Goal: Information Seeking & Learning: Learn about a topic

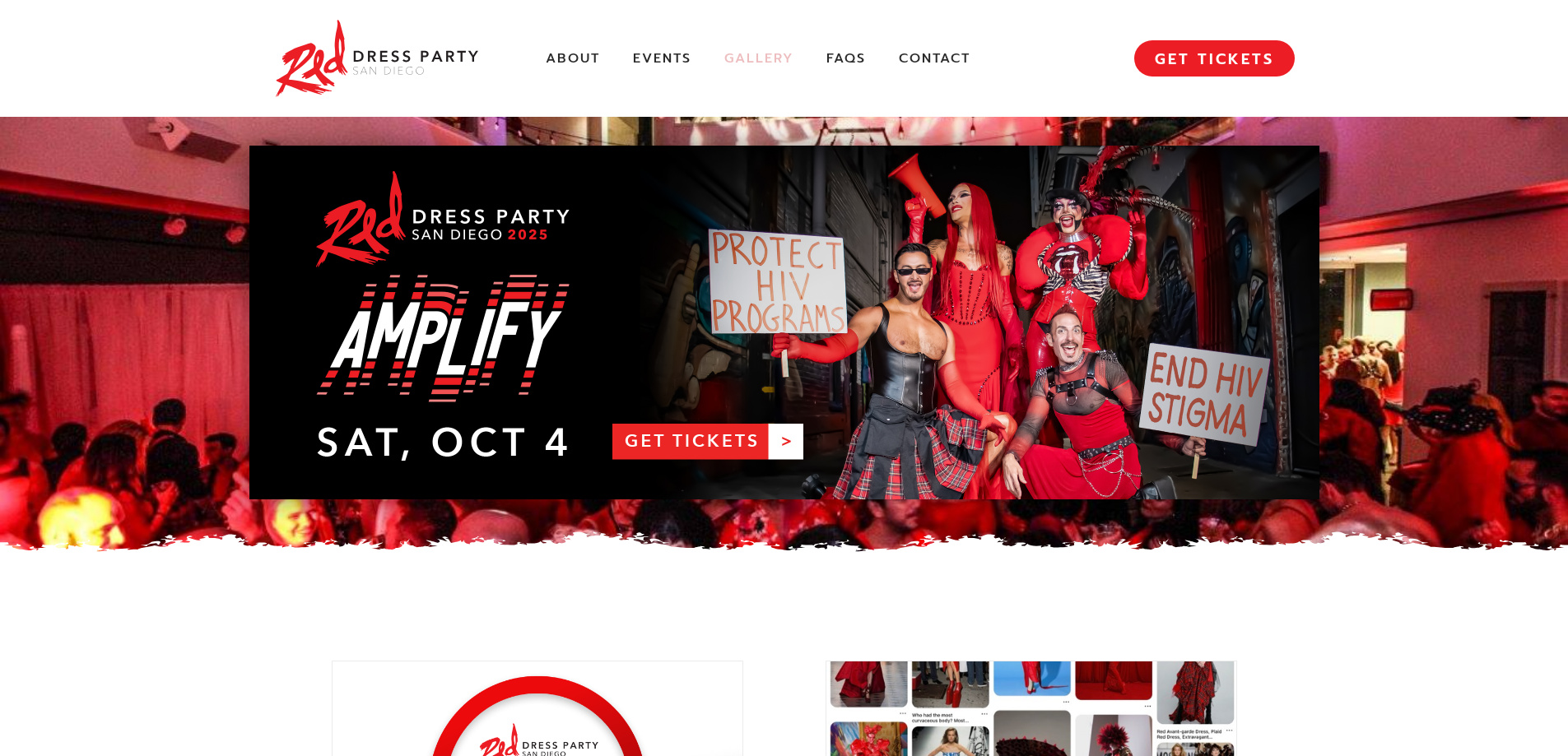
click at [765, 51] on link "Gallery" at bounding box center [759, 58] width 69 height 17
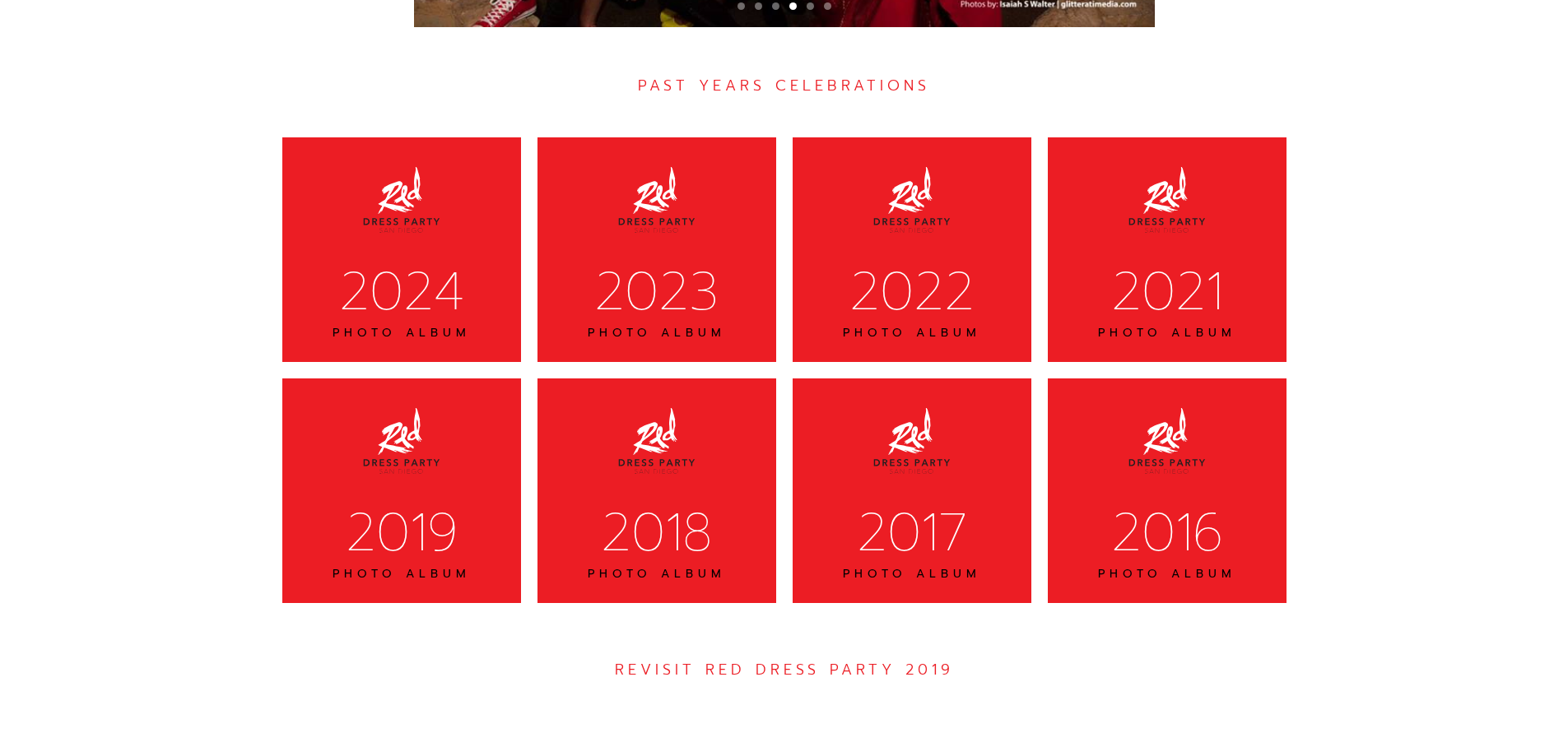
scroll to position [5194, 0]
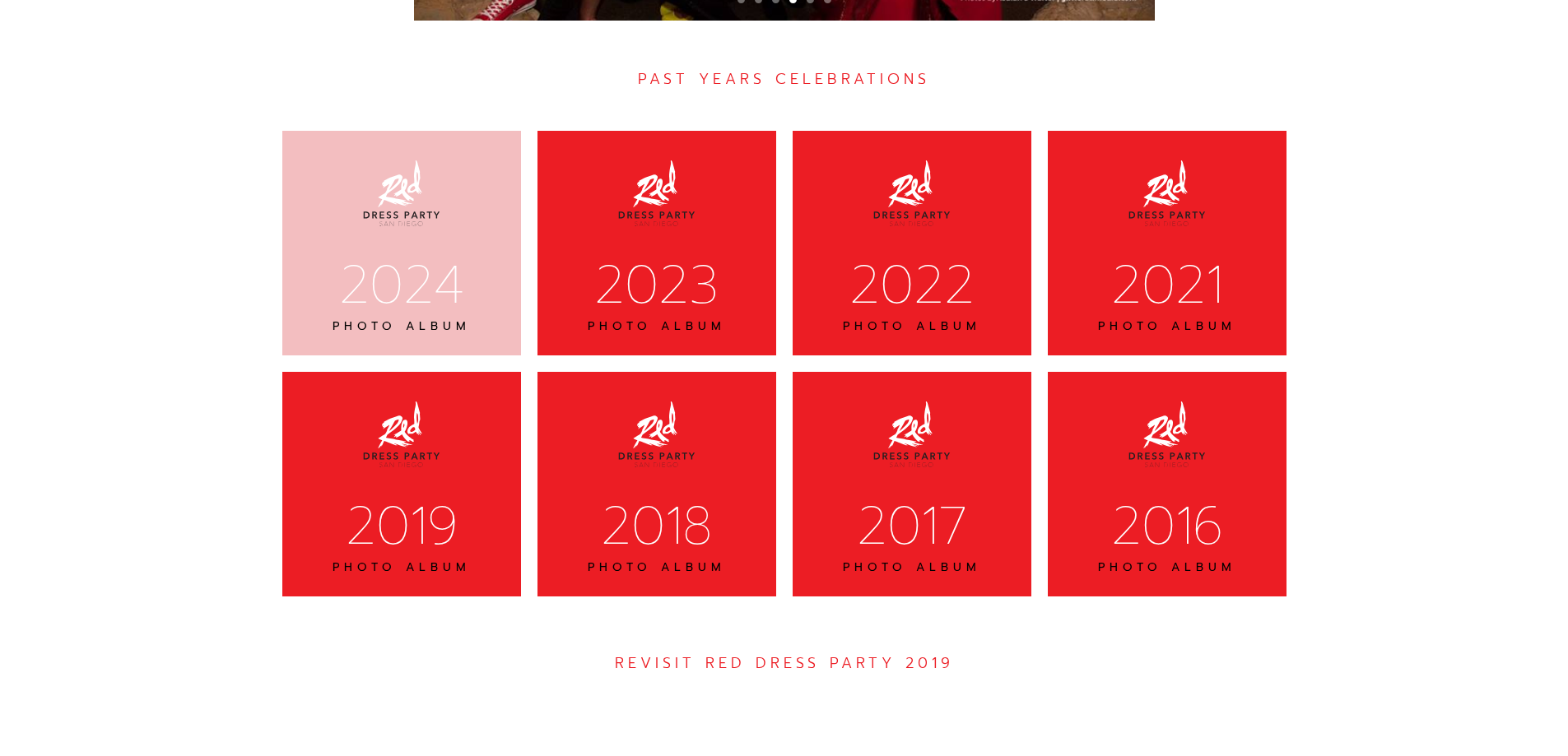
click at [449, 152] on div "2024 PHOTO ALBUM" at bounding box center [402, 243] width 239 height 224
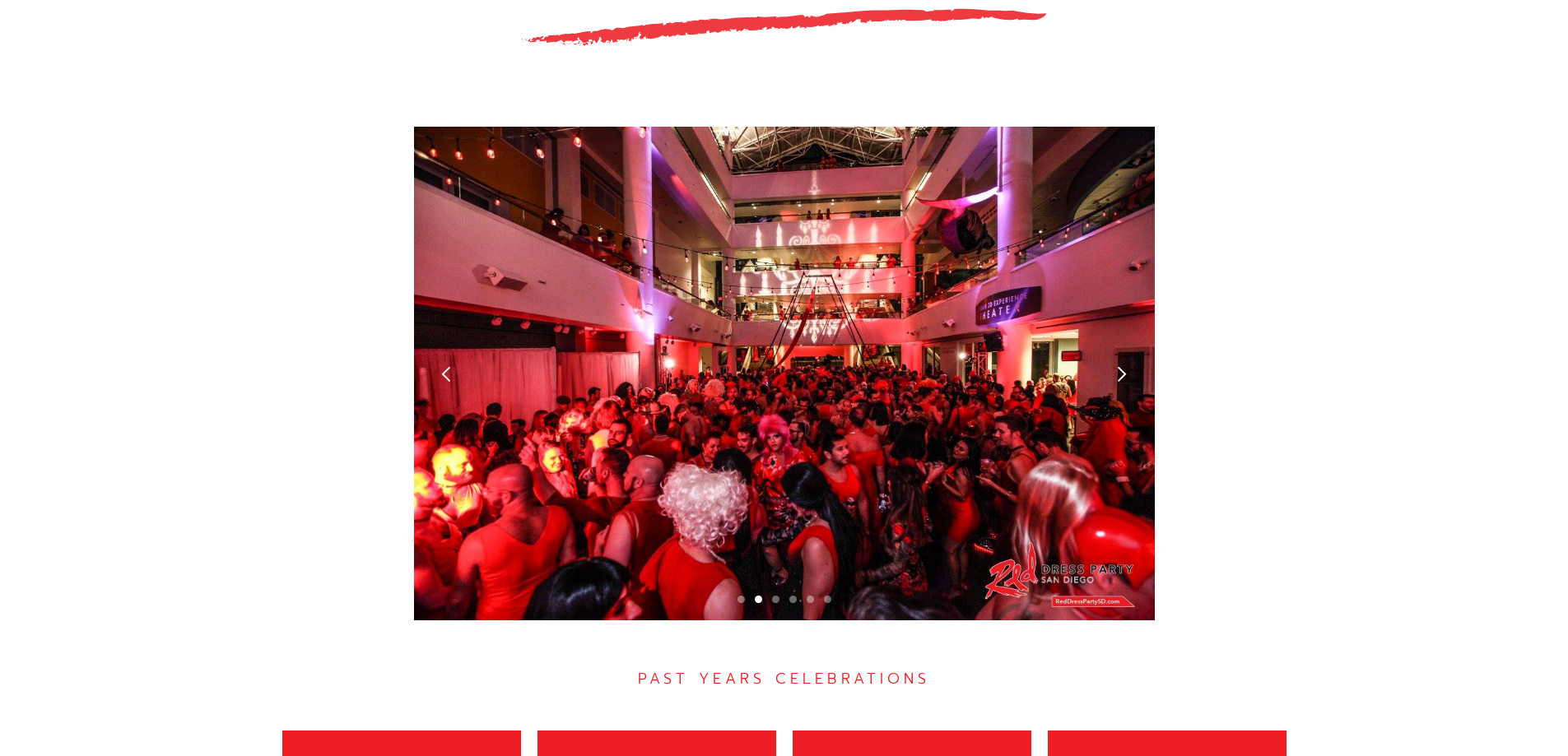
scroll to position [4454, 0]
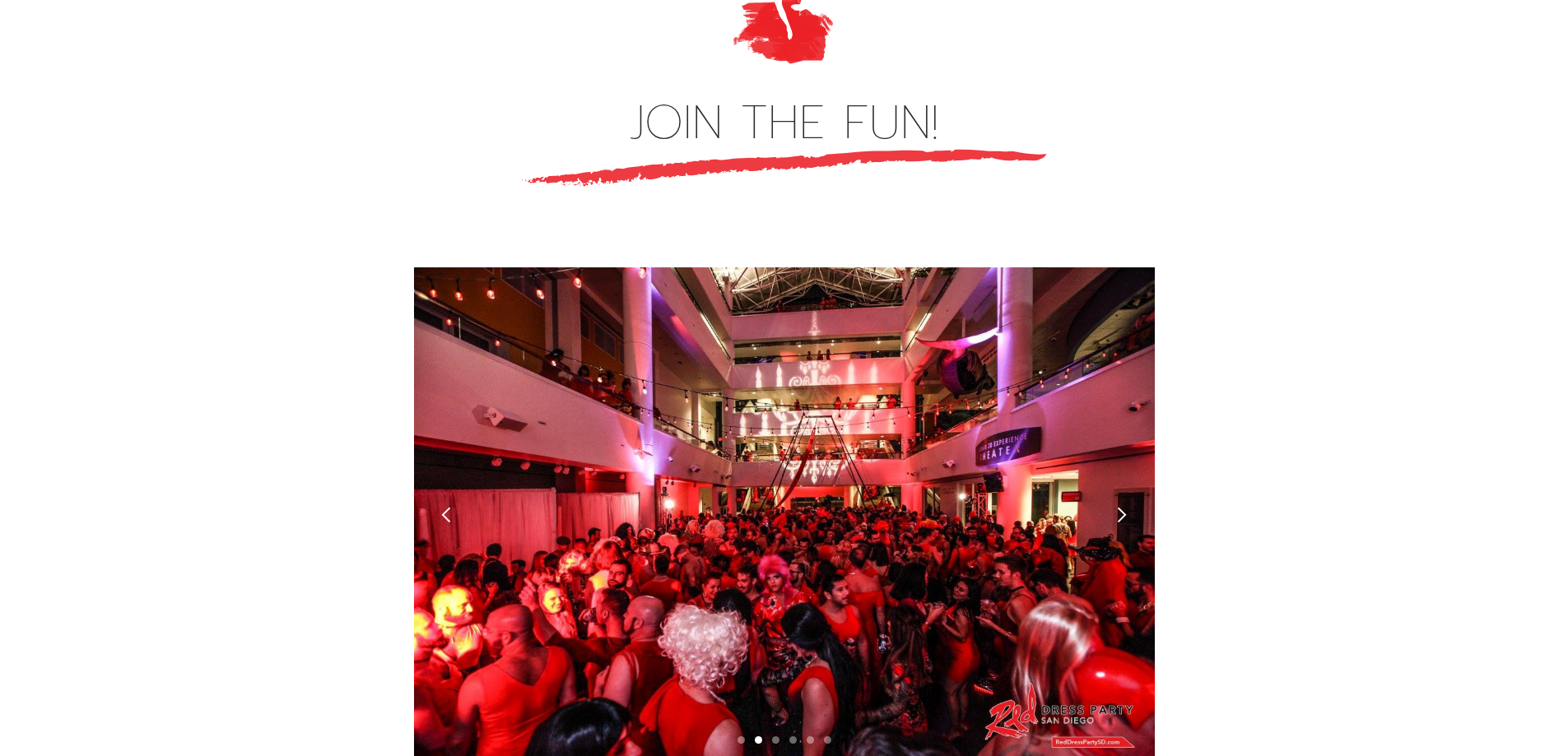
click at [1125, 506] on div "next slide" at bounding box center [1121, 514] width 17 height 17
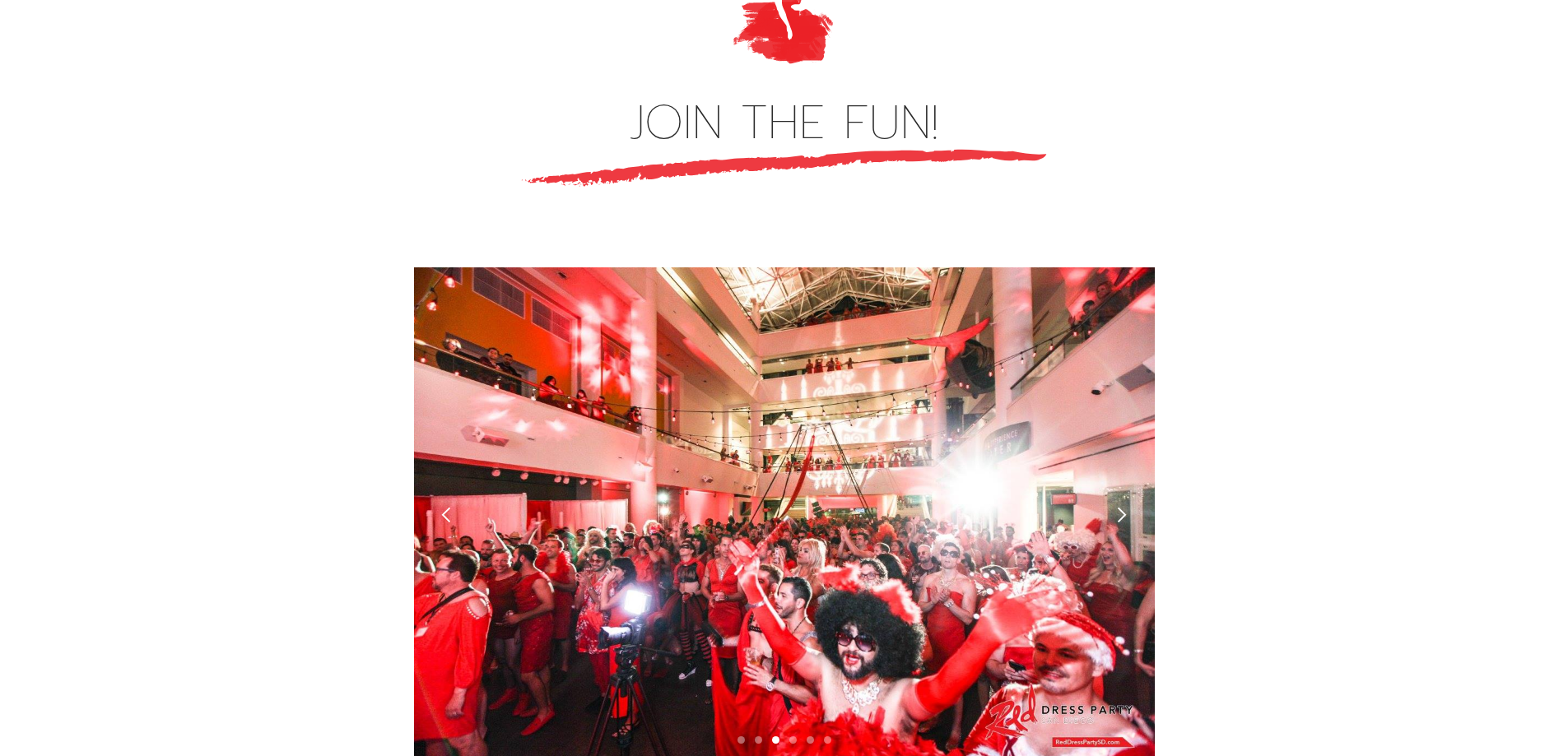
click at [1131, 437] on div "next slide" at bounding box center [1122, 514] width 66 height 493
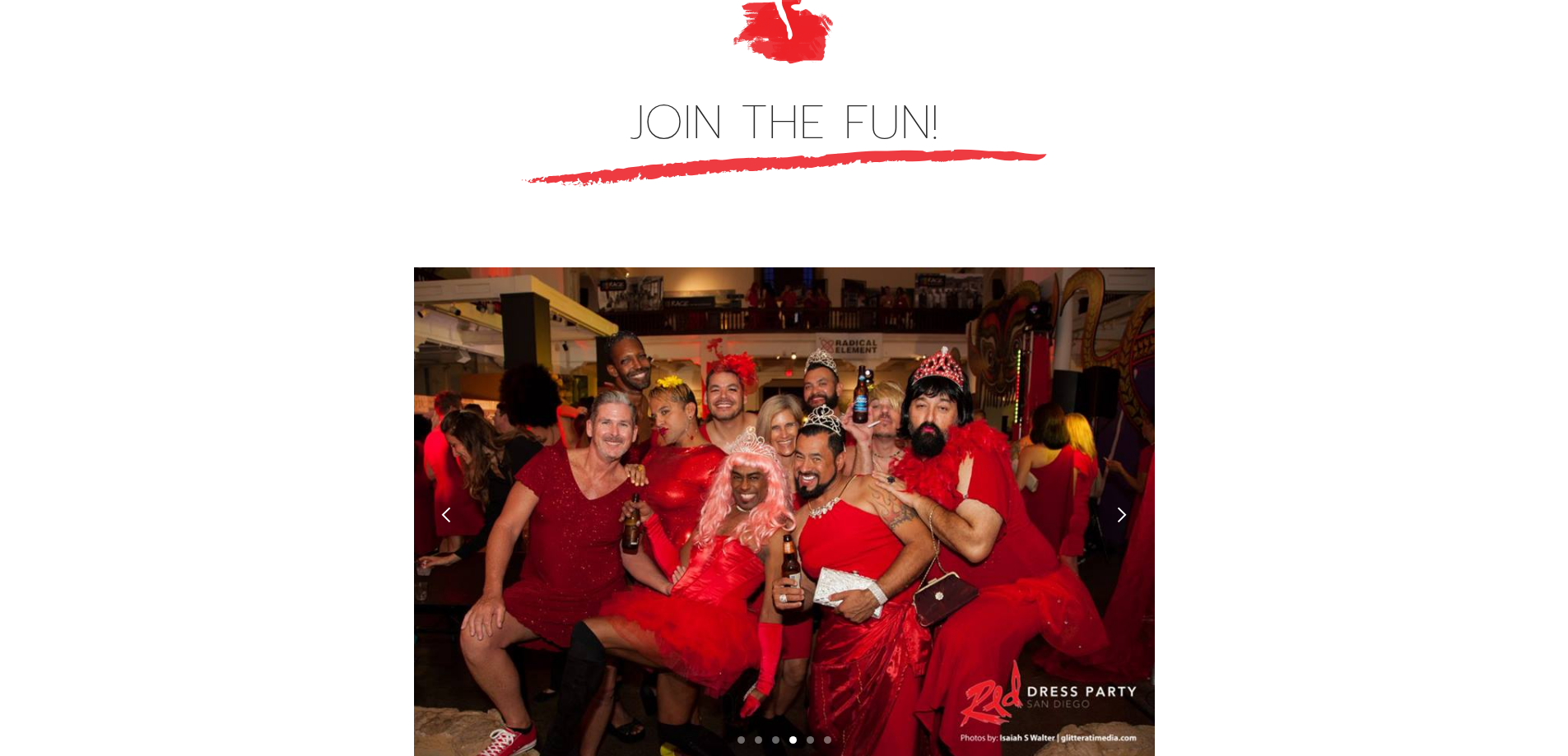
click at [1131, 436] on div "next slide" at bounding box center [1122, 514] width 66 height 493
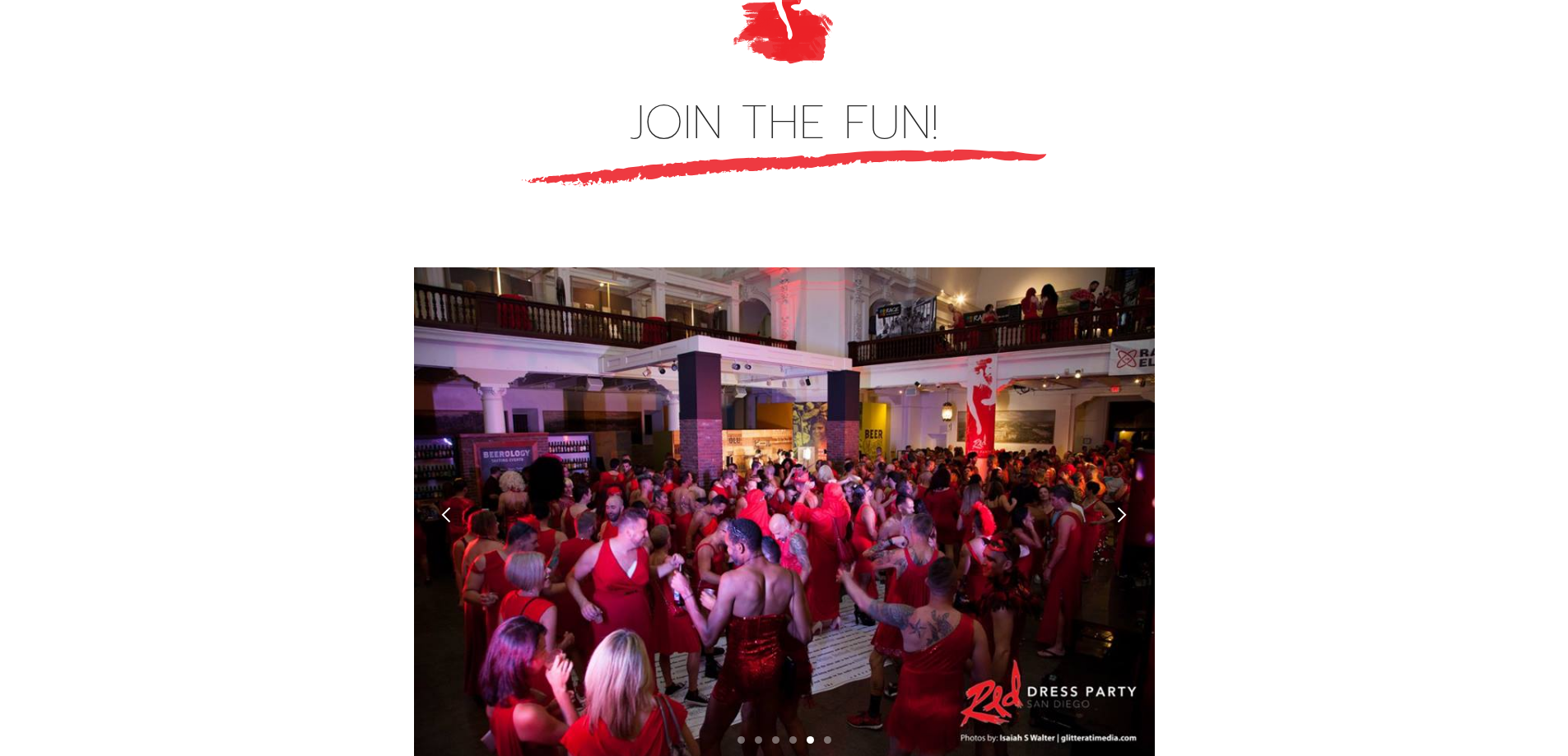
click at [1130, 506] on div "next slide" at bounding box center [1121, 514] width 17 height 17
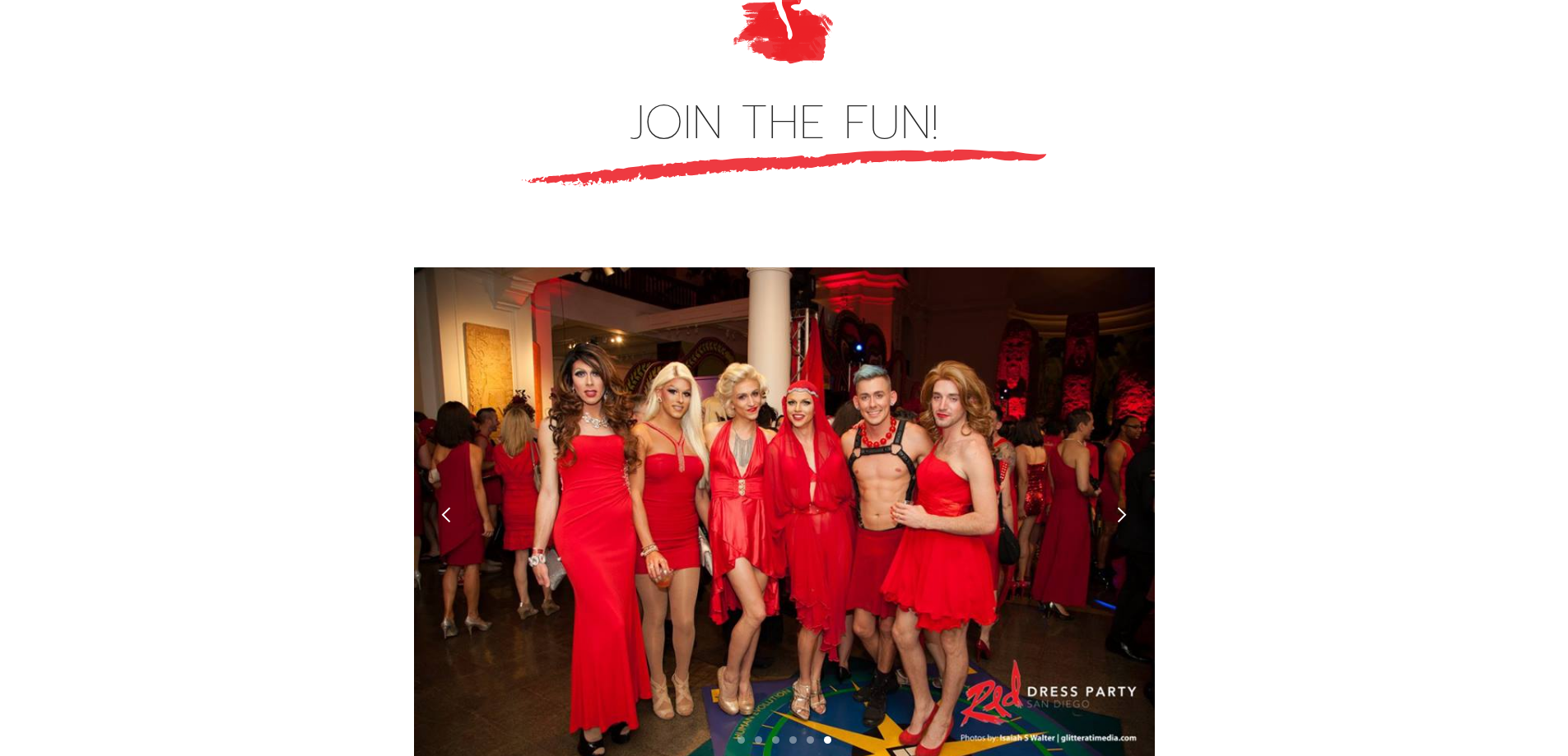
click at [1130, 506] on div "next slide" at bounding box center [1121, 514] width 17 height 17
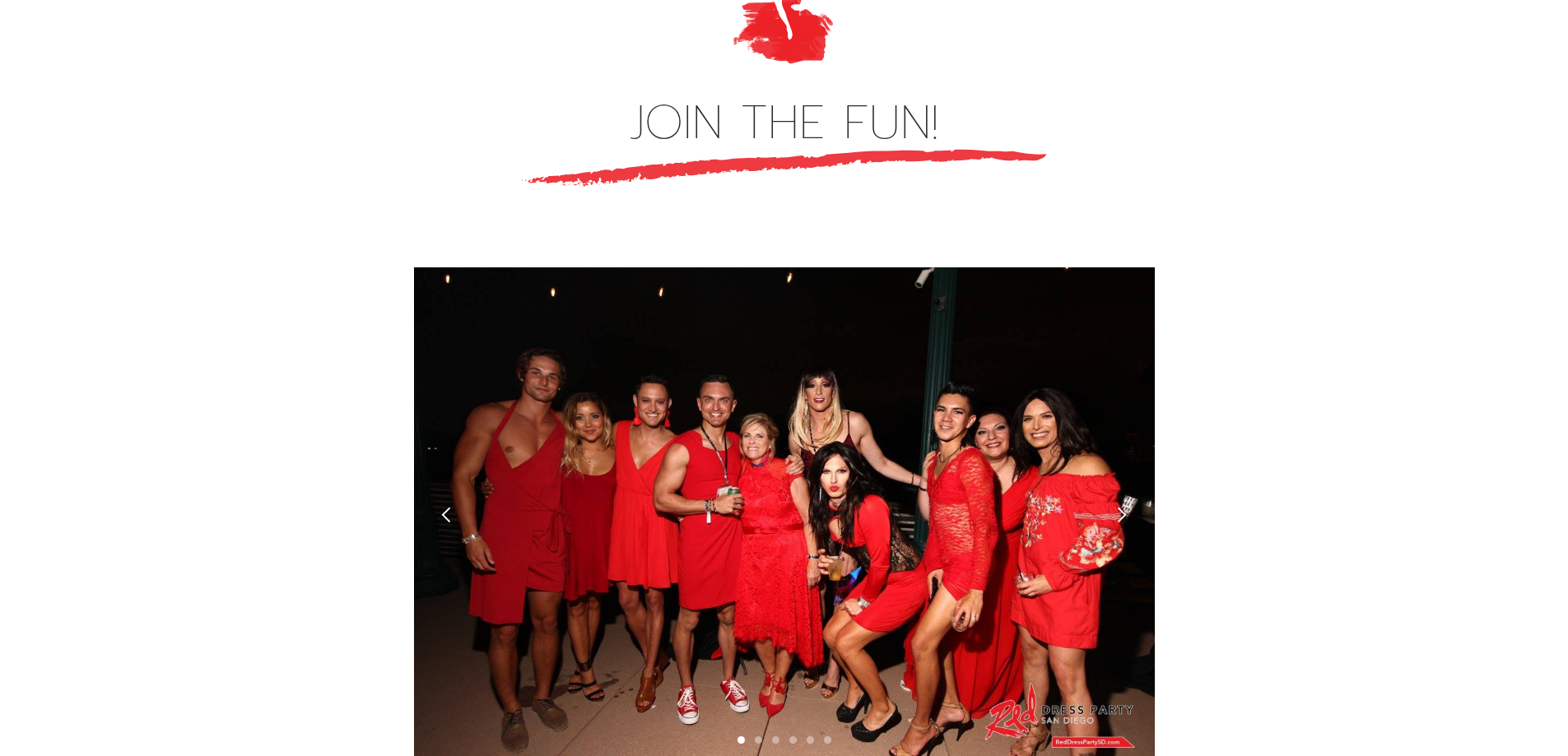
click at [1130, 506] on div "next slide" at bounding box center [1121, 514] width 17 height 17
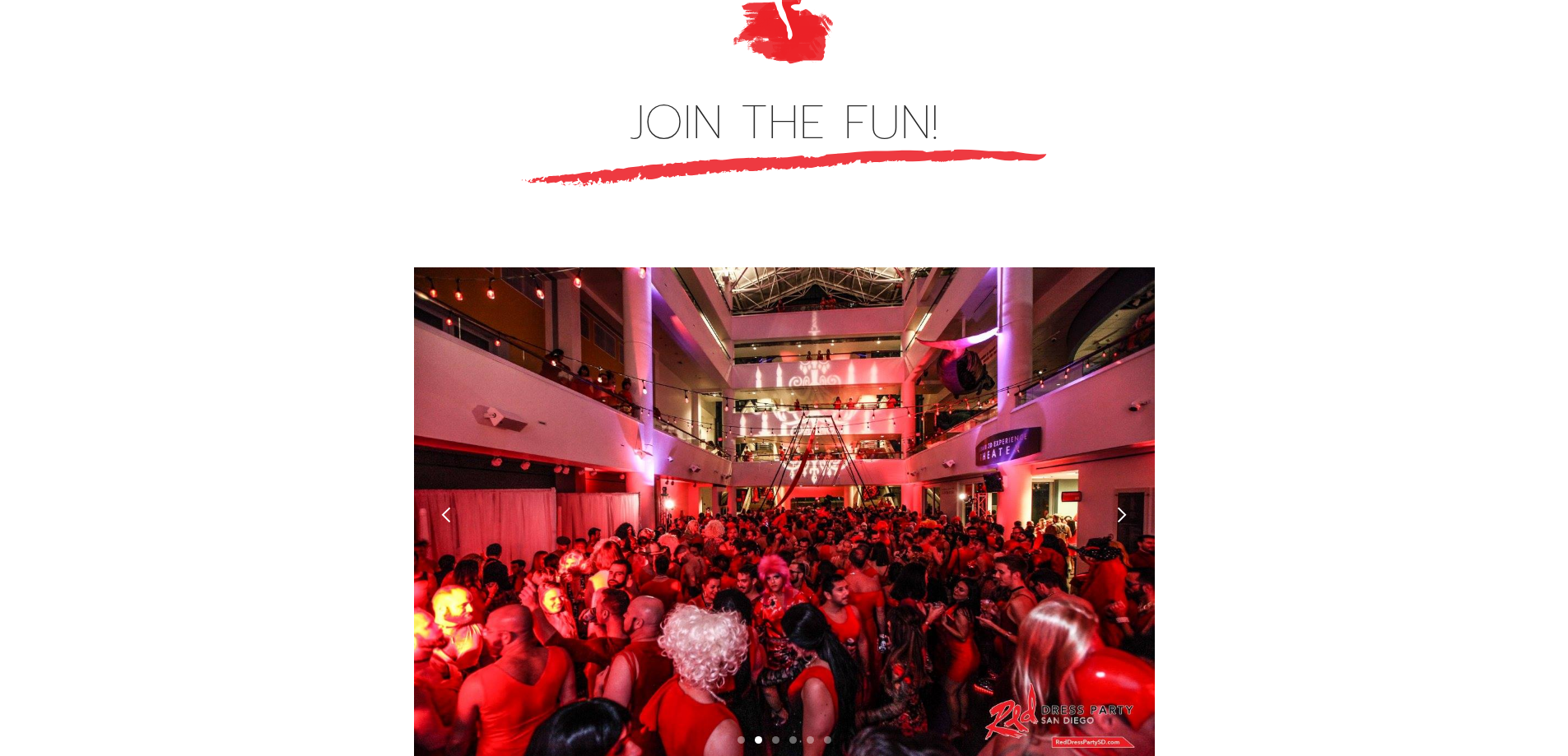
click at [1130, 506] on div "next slide" at bounding box center [1121, 514] width 17 height 17
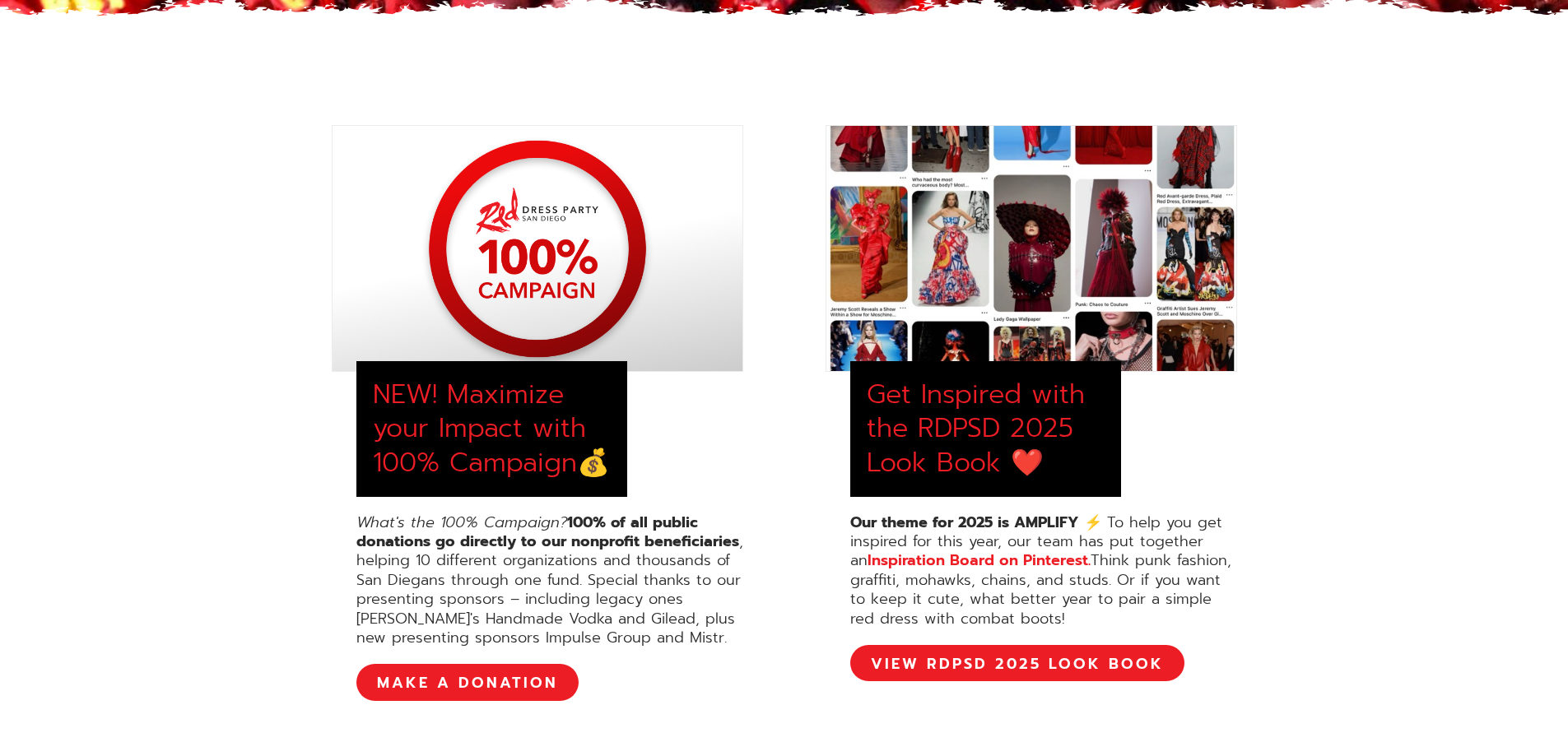
scroll to position [576, 0]
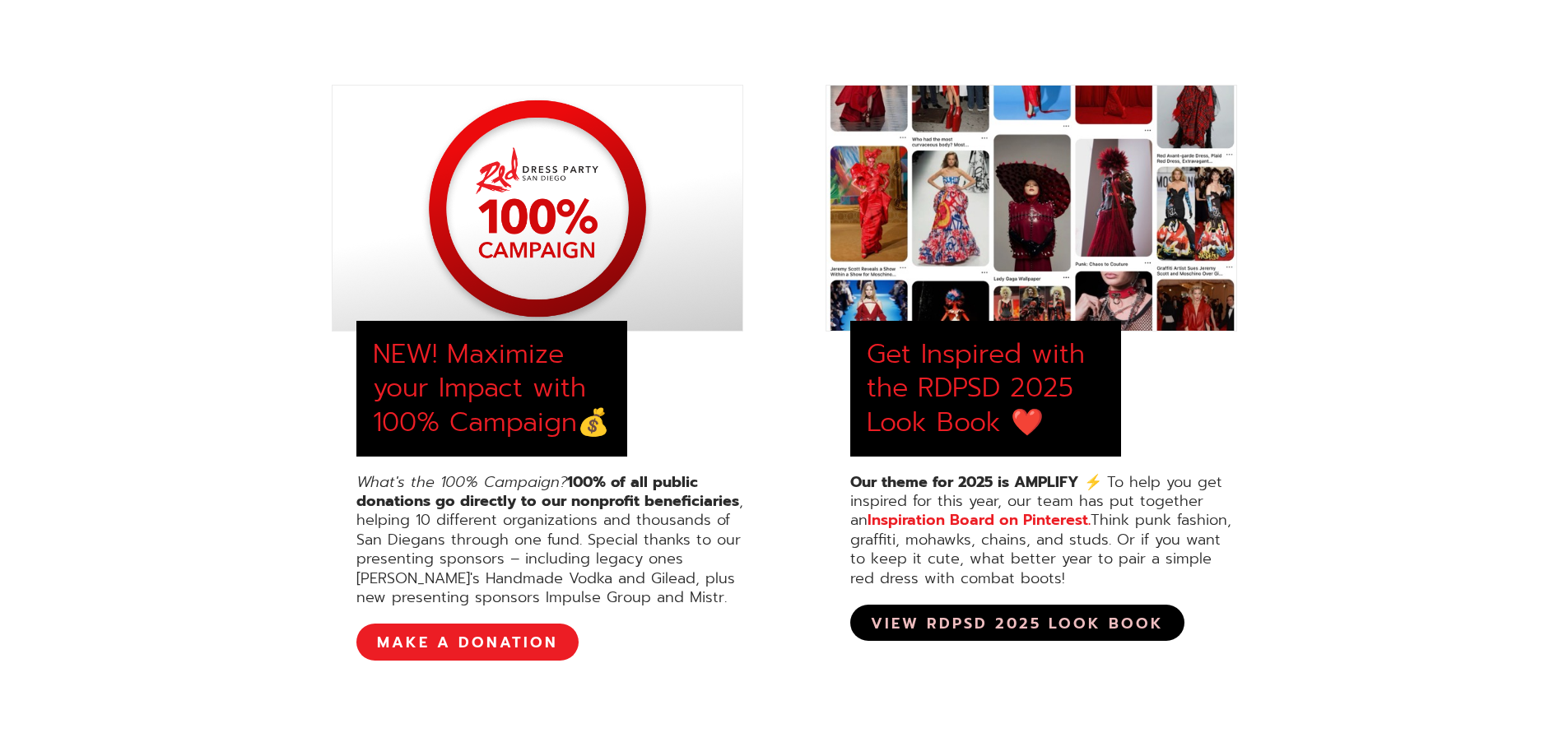
click at [986, 625] on link "View RDPSD 2025 Look Book" at bounding box center [1017, 622] width 334 height 37
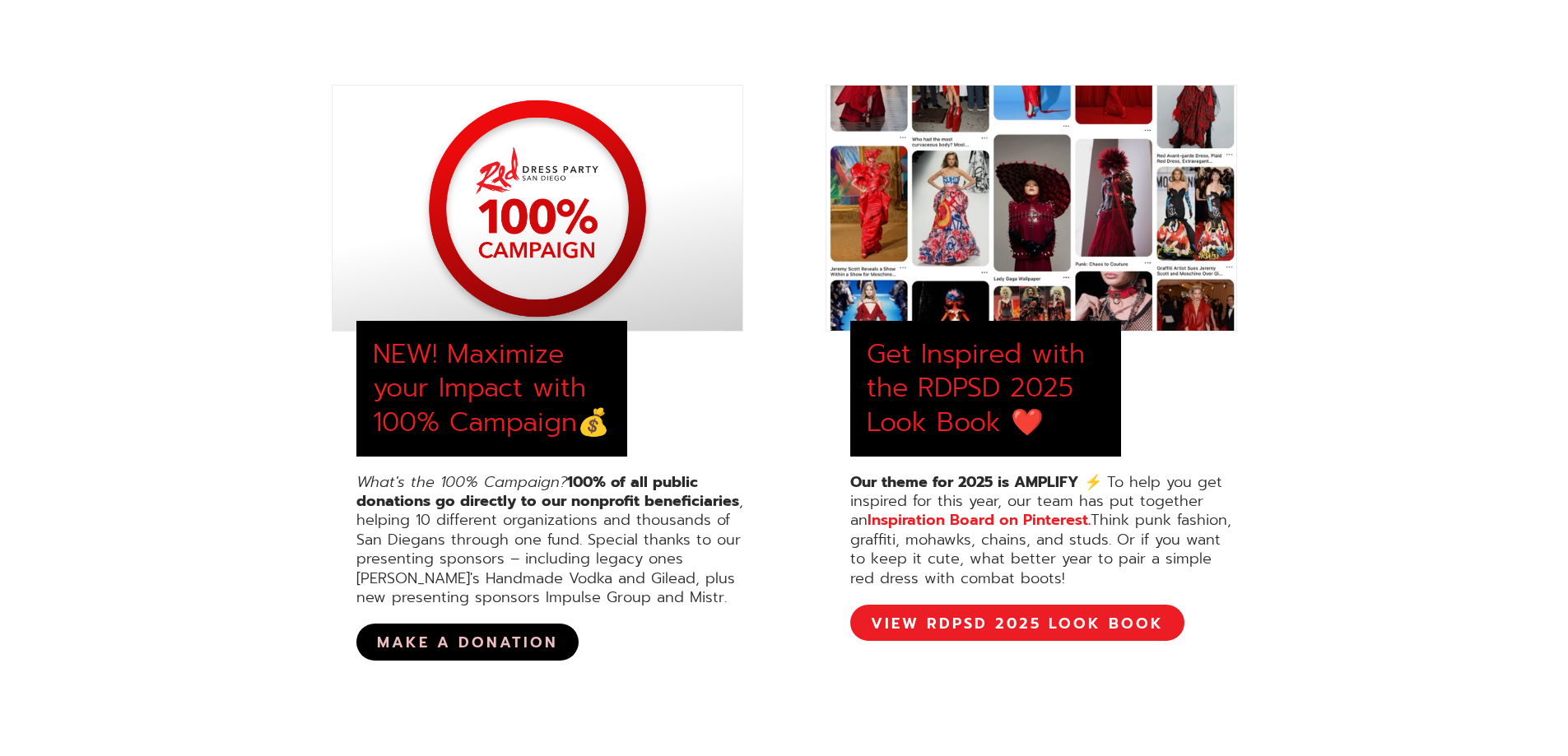
click at [457, 644] on link "MAKE A DONATION" at bounding box center [467, 641] width 222 height 37
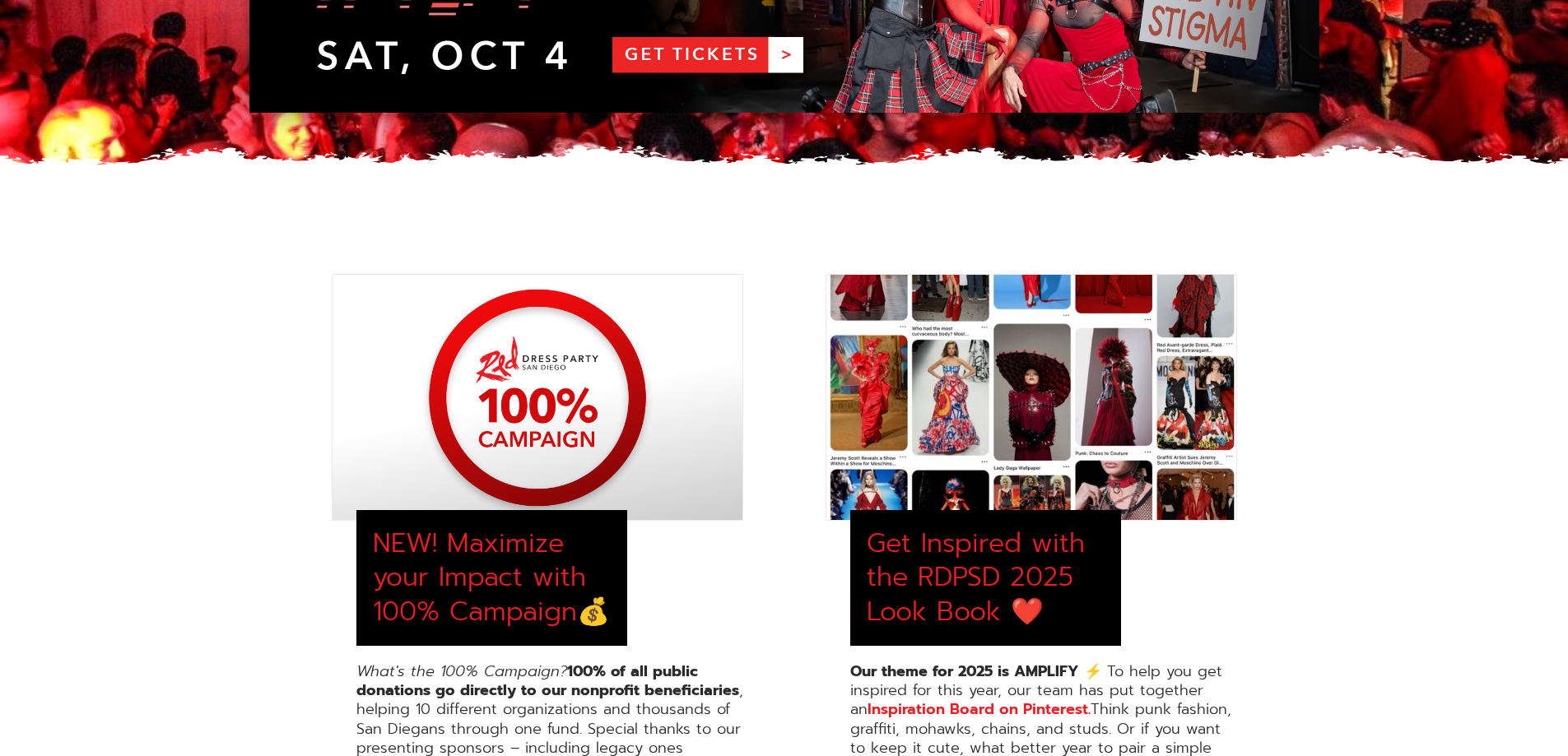
scroll to position [0, 0]
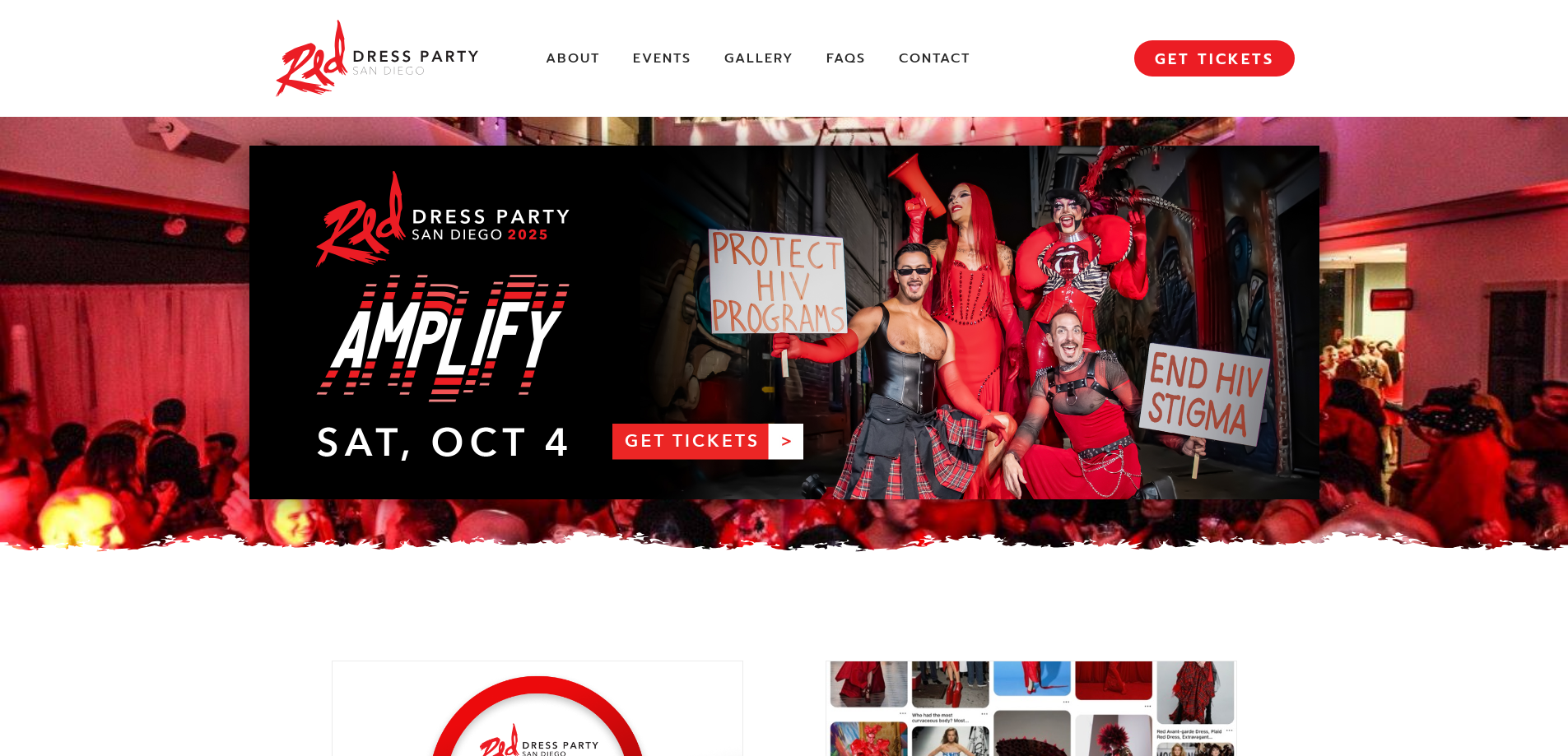
click at [572, 48] on div "About Events Gallery FAQs Contact MENU GET TICKETS" at bounding box center [785, 58] width 1021 height 117
click at [573, 53] on link "About" at bounding box center [573, 58] width 54 height 17
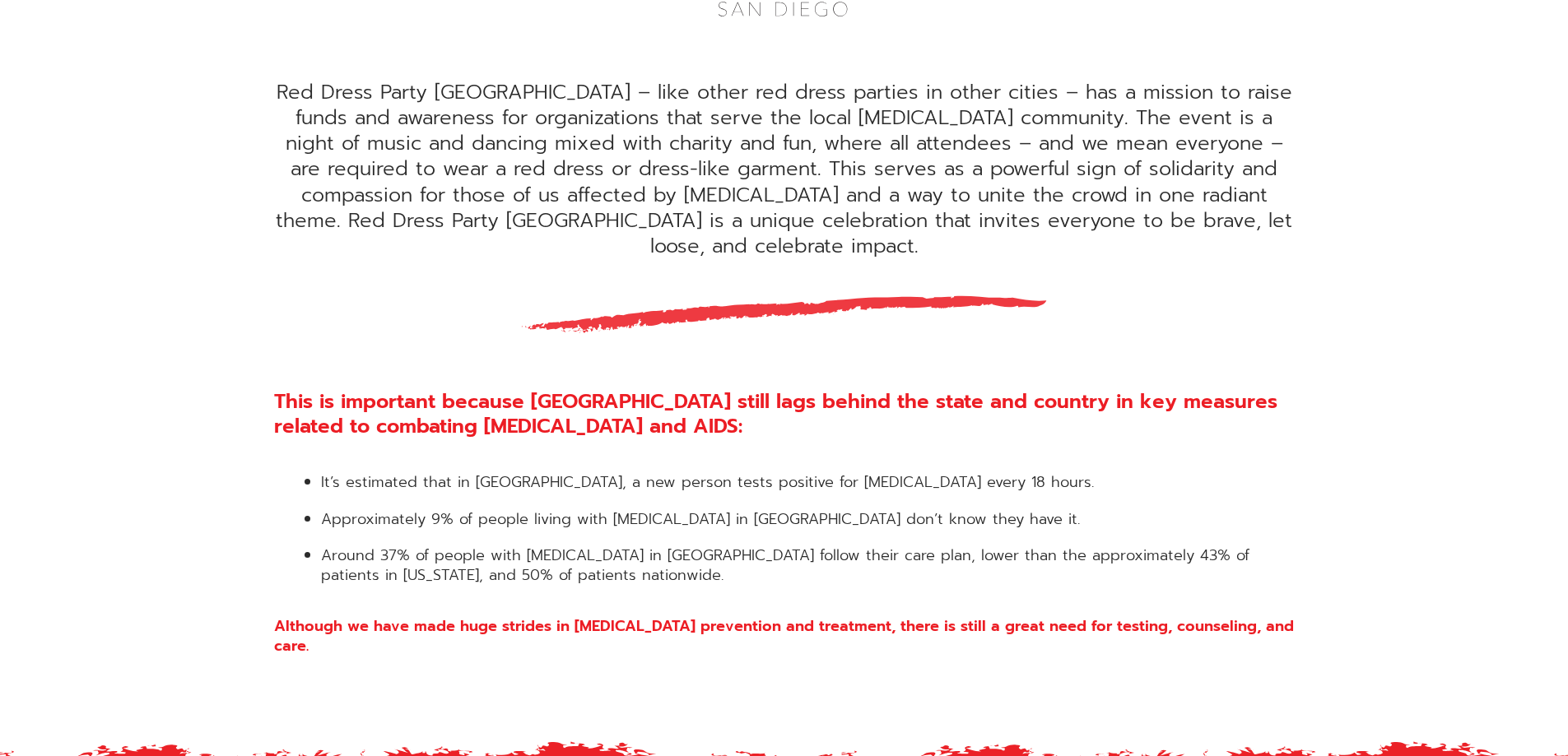
scroll to position [576, 0]
